Goal: Task Accomplishment & Management: Manage account settings

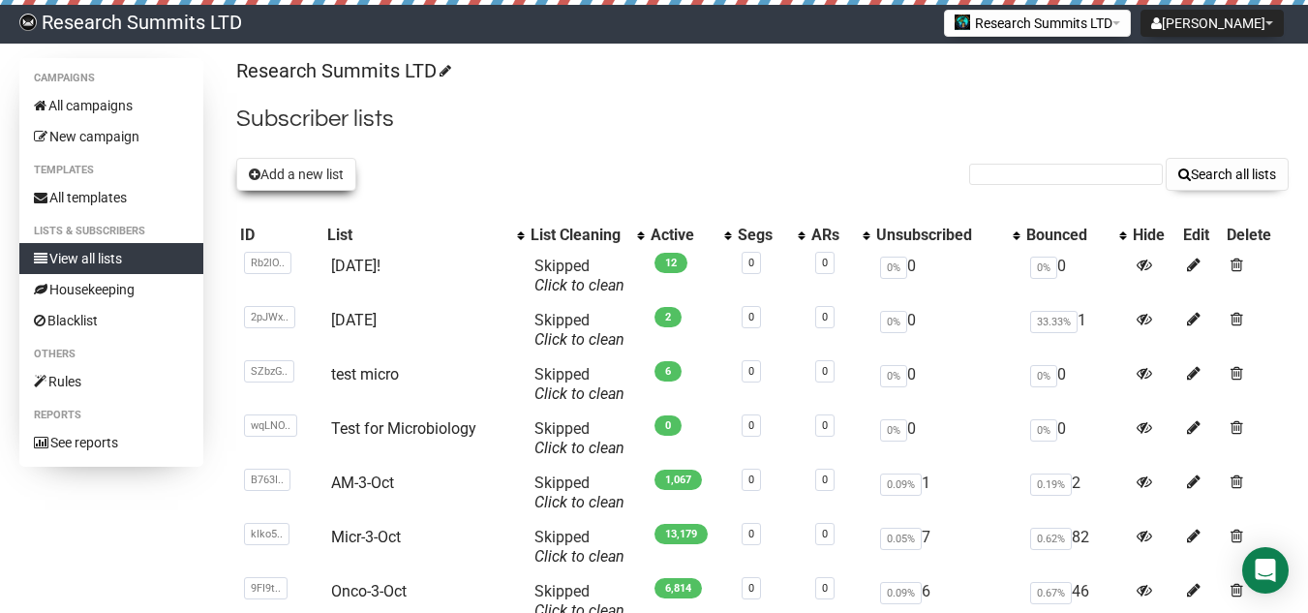
click at [334, 173] on button "Add a new list" at bounding box center [296, 174] width 120 height 33
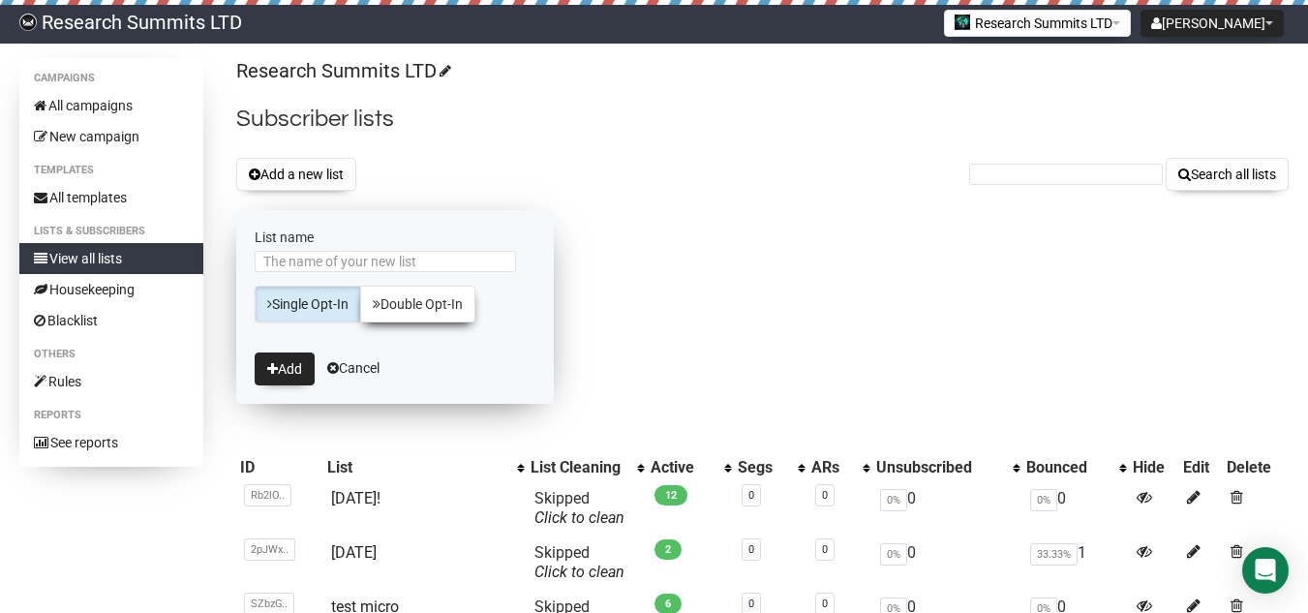
click at [429, 314] on link "Double Opt-In" at bounding box center [417, 304] width 115 height 37
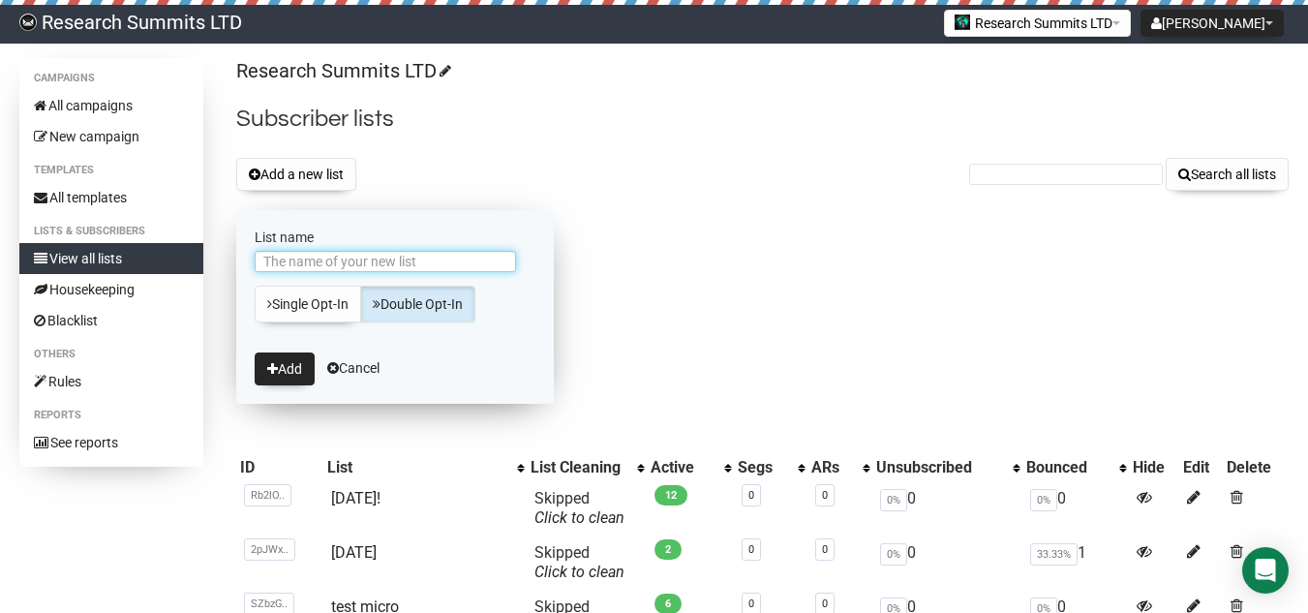
click at [380, 264] on input "List name" at bounding box center [385, 261] width 261 height 21
type input "[DATE] !"
click at [284, 377] on button "Add" at bounding box center [285, 369] width 60 height 33
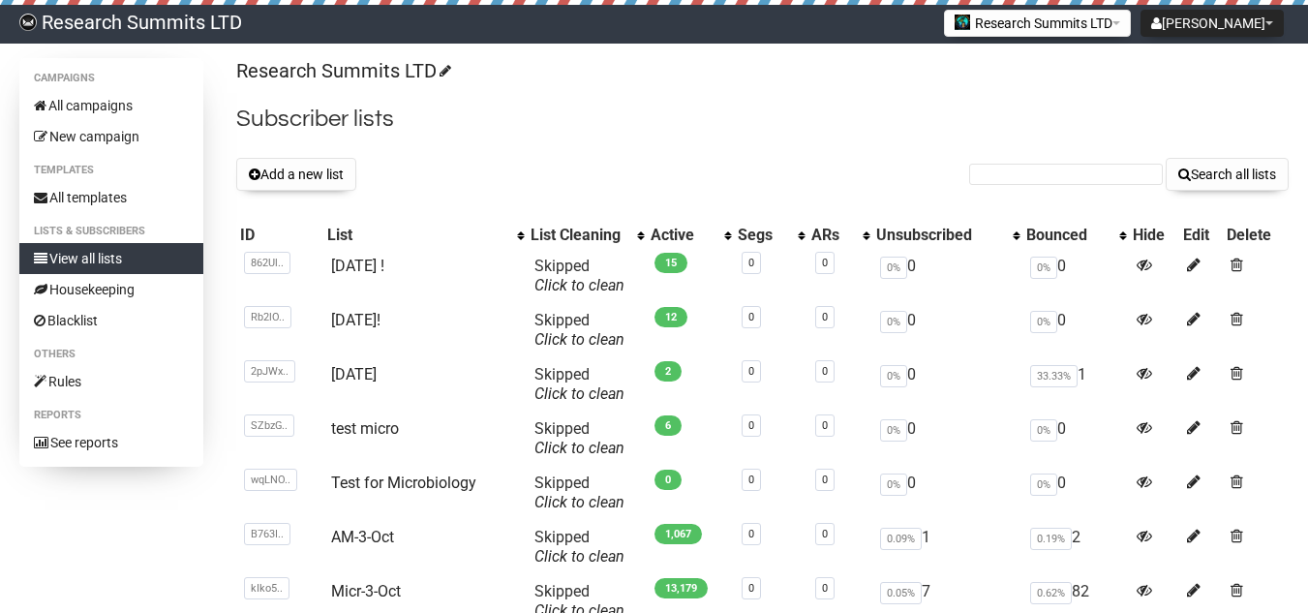
click at [331, 169] on button "Add a new list" at bounding box center [296, 174] width 120 height 33
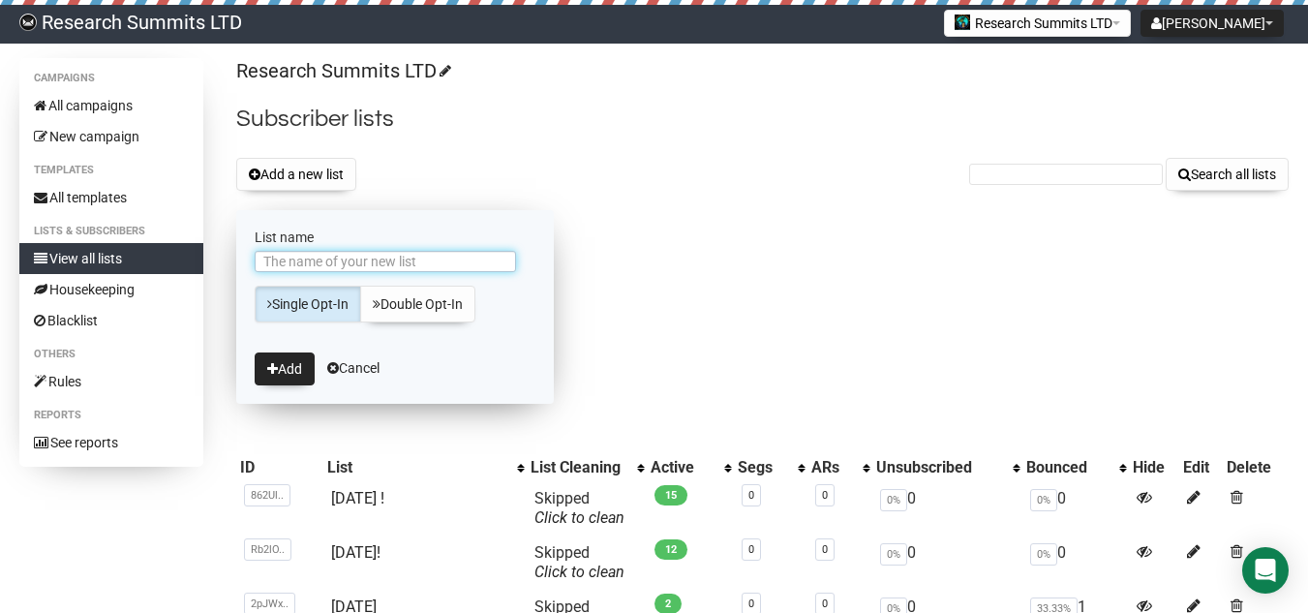
click at [320, 256] on input "List name" at bounding box center [385, 261] width 261 height 21
type input "[DATE]!!"
click at [301, 353] on button "Add" at bounding box center [285, 369] width 60 height 33
